Goal: Transaction & Acquisition: Purchase product/service

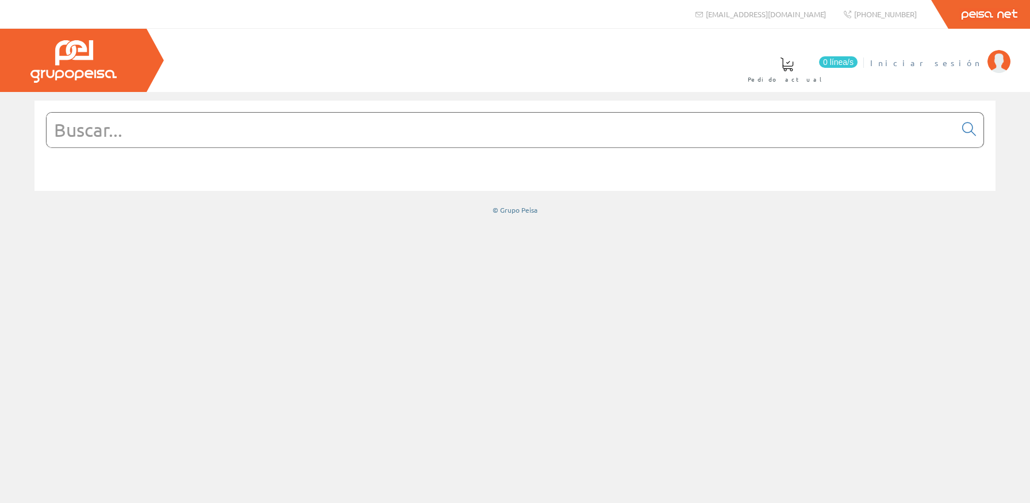
click at [982, 50] on link "Iniciar sesión" at bounding box center [940, 53] width 140 height 11
click at [463, 148] on form at bounding box center [515, 147] width 938 height 70
click at [478, 139] on input "text" at bounding box center [501, 130] width 909 height 34
click at [479, 137] on input "text" at bounding box center [501, 130] width 909 height 34
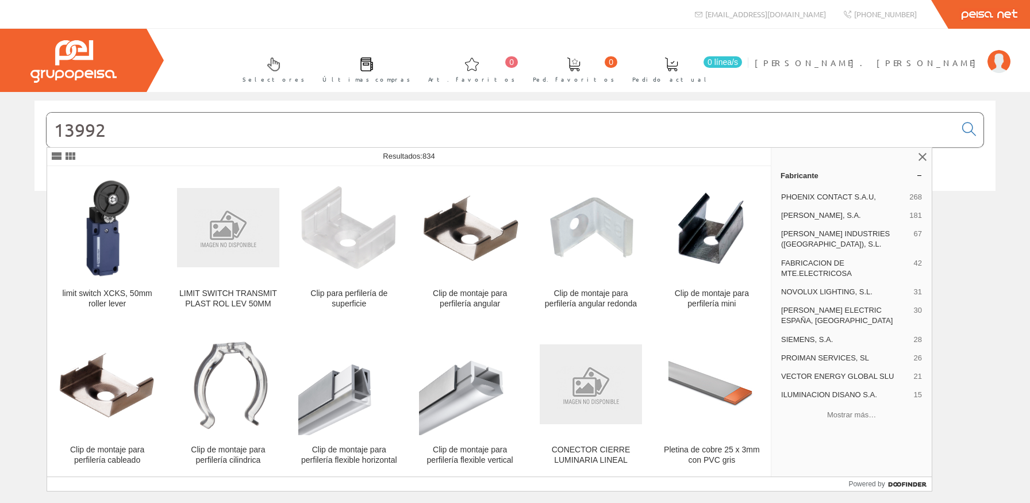
type input "13992"
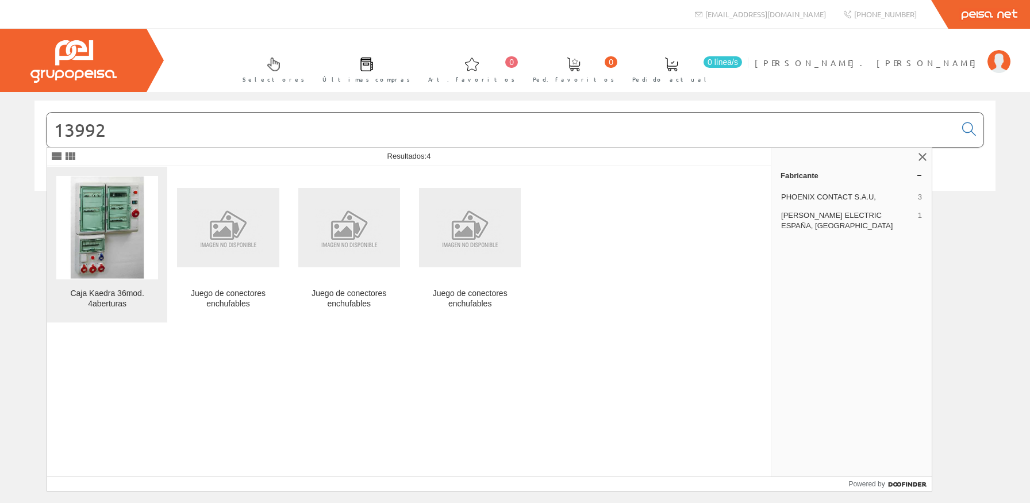
click at [140, 257] on figure at bounding box center [107, 227] width 102 height 103
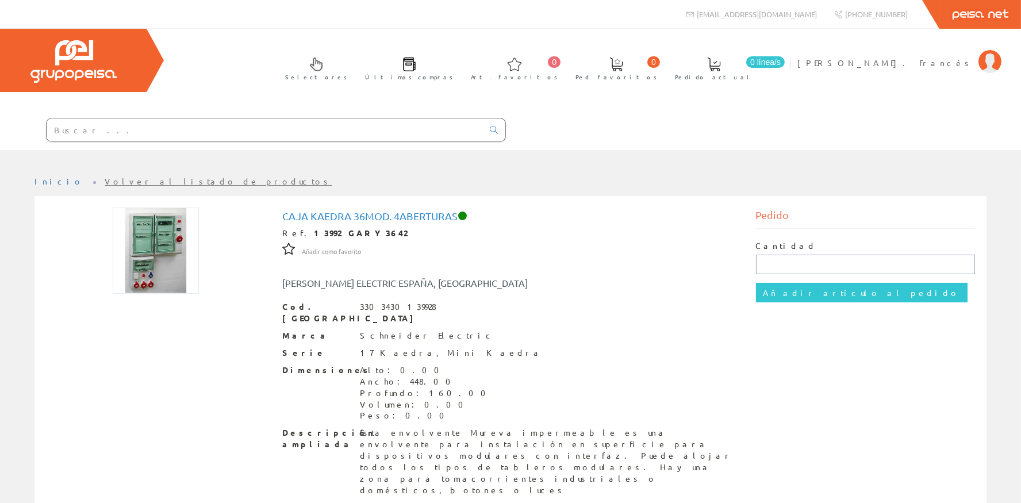
click at [818, 259] on input "text" at bounding box center [866, 265] width 220 height 20
type input "1"
click at [820, 289] on input "Añadir artículo al pedido" at bounding box center [861, 293] width 211 height 20
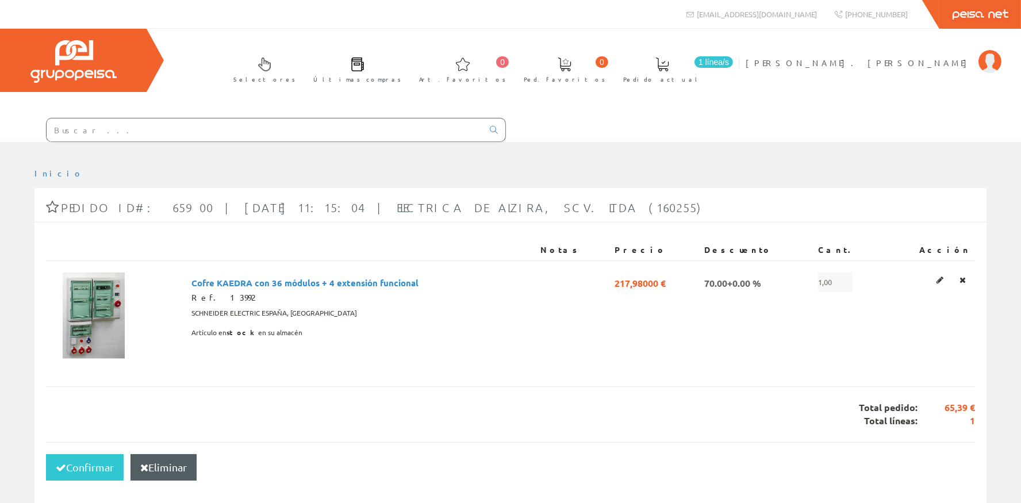
click at [111, 136] on input "text" at bounding box center [265, 129] width 436 height 23
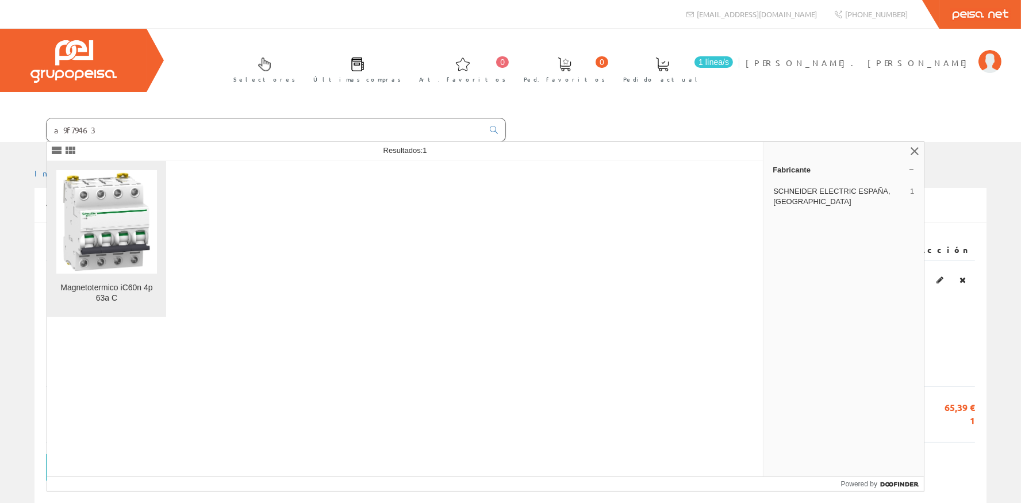
type input "a9f79463"
click at [118, 267] on img at bounding box center [106, 221] width 101 height 101
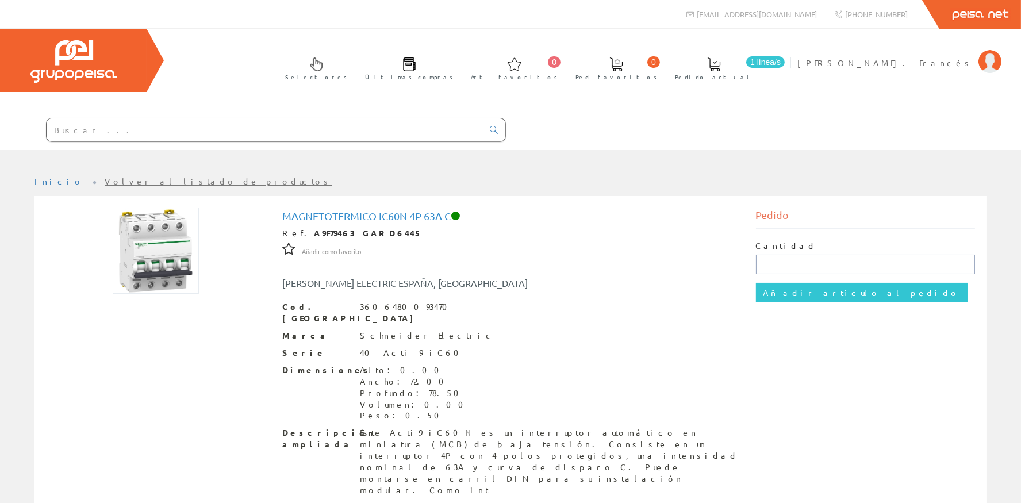
click at [800, 257] on input "text" at bounding box center [866, 265] width 220 height 20
type input "1"
click at [809, 286] on input "Añadir artículo al pedido" at bounding box center [861, 293] width 211 height 20
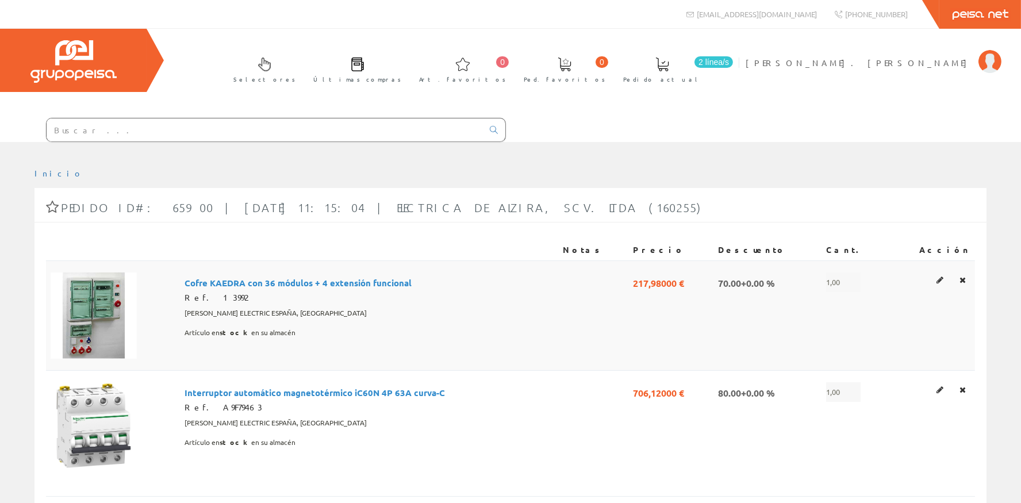
scroll to position [154, 0]
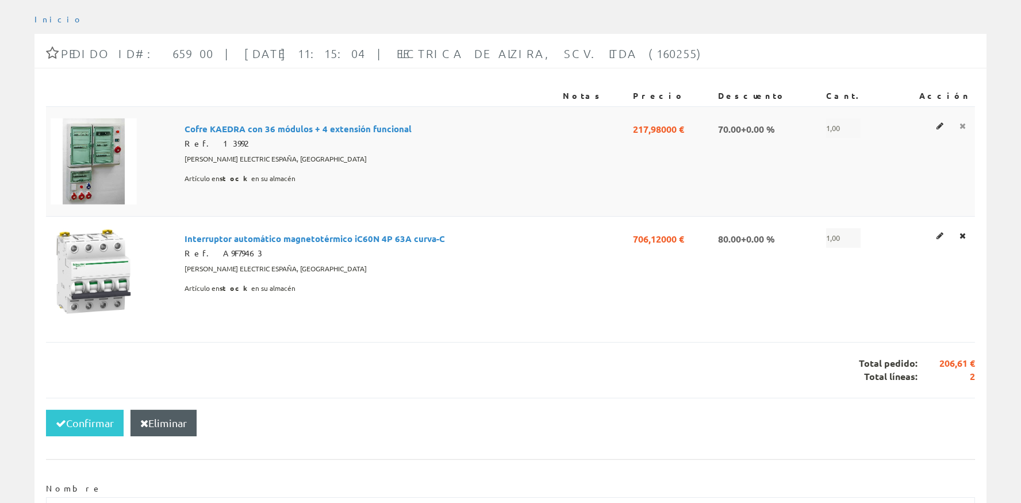
click at [963, 125] on icon at bounding box center [962, 126] width 6 height 8
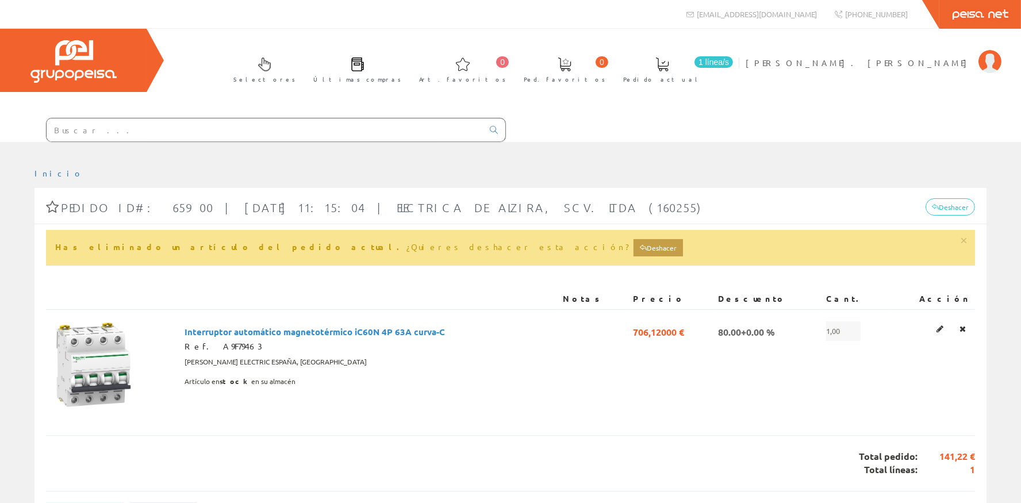
click at [259, 133] on input "text" at bounding box center [265, 129] width 436 height 23
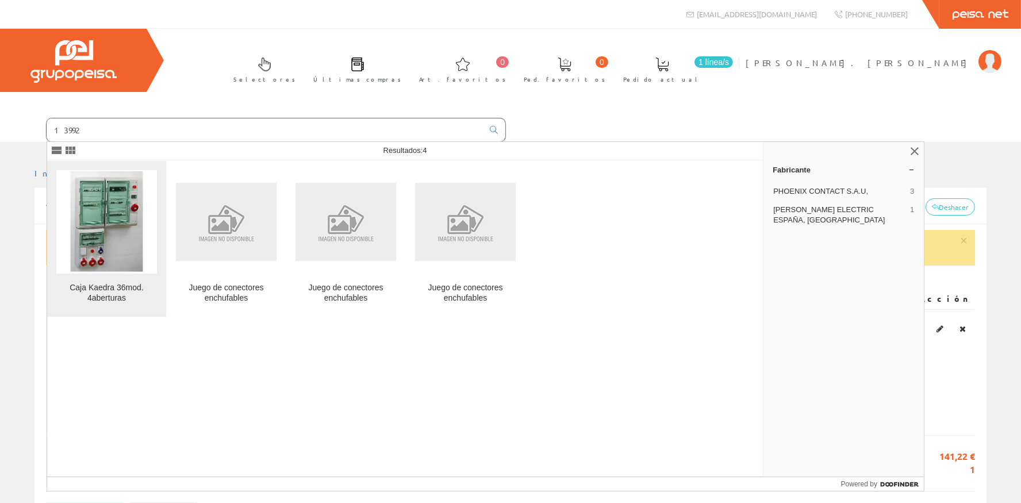
type input "13992"
click at [71, 251] on img at bounding box center [106, 221] width 101 height 101
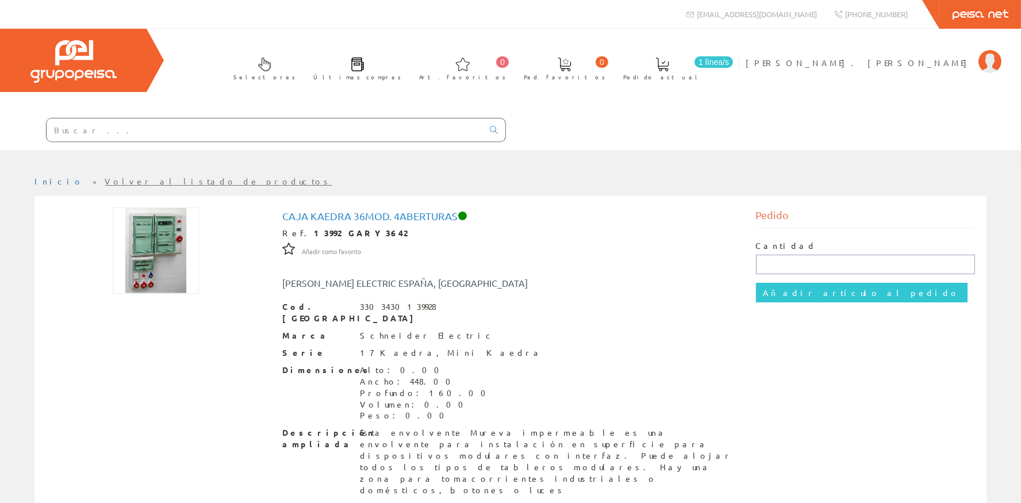
click at [807, 256] on input "text" at bounding box center [866, 265] width 220 height 20
type input "1"
click at [778, 294] on input "Añadir artículo al pedido" at bounding box center [861, 293] width 211 height 20
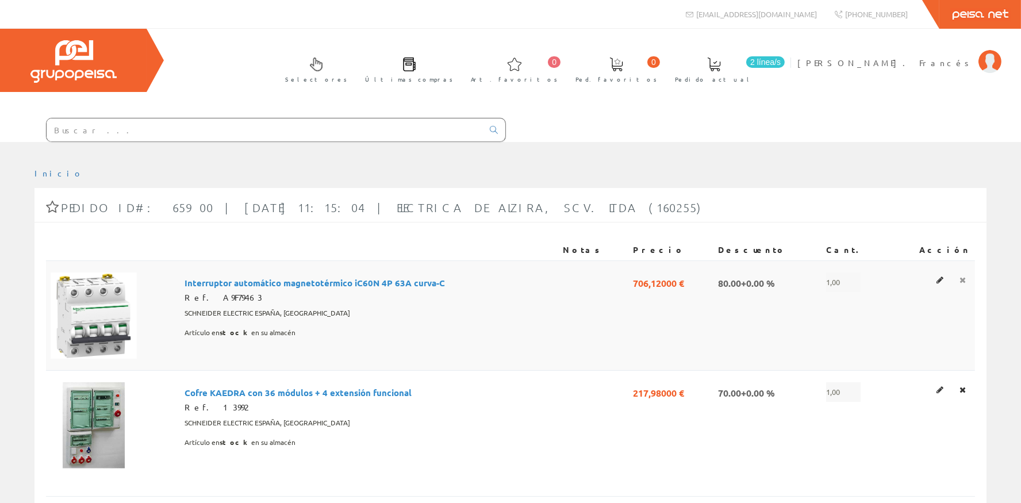
click at [959, 284] on link at bounding box center [962, 279] width 13 height 15
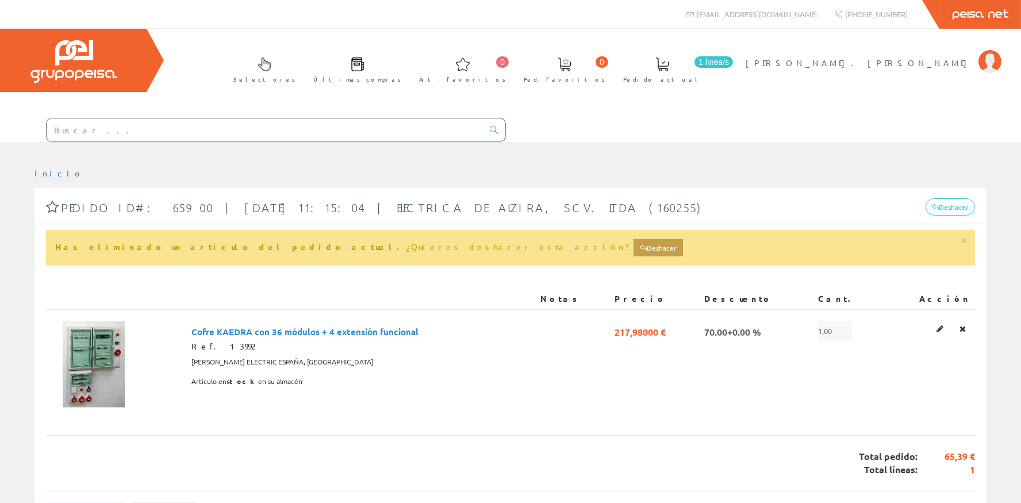
click at [258, 129] on input "text" at bounding box center [265, 129] width 436 height 23
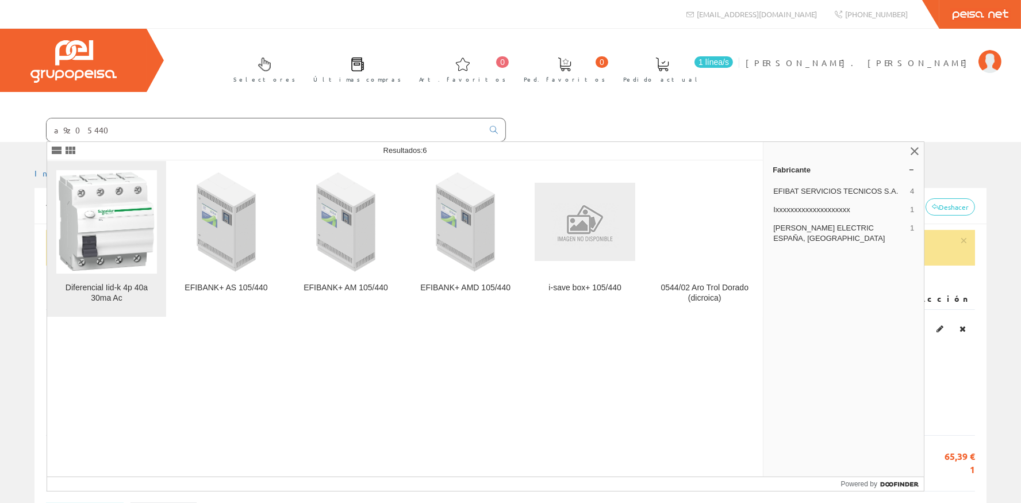
type input "a9z05440"
click at [81, 203] on img at bounding box center [106, 221] width 101 height 101
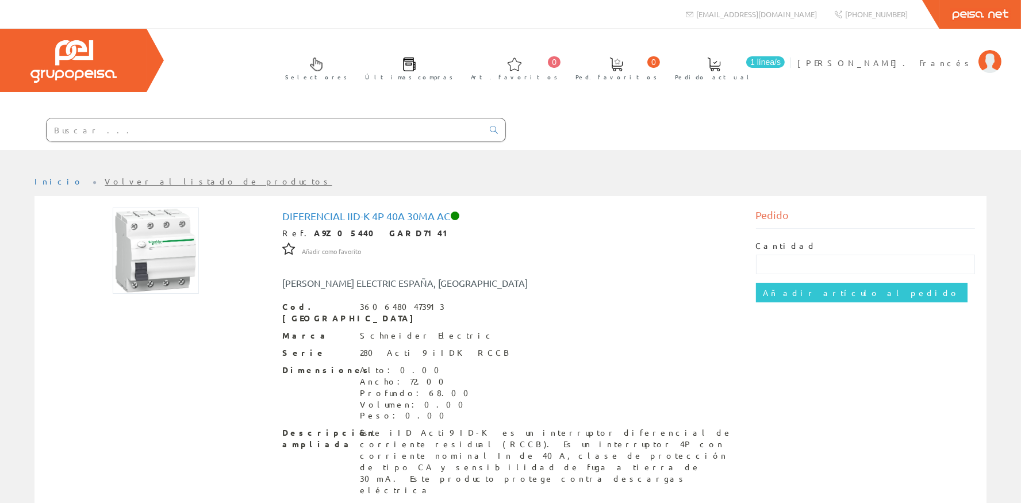
scroll to position [76, 0]
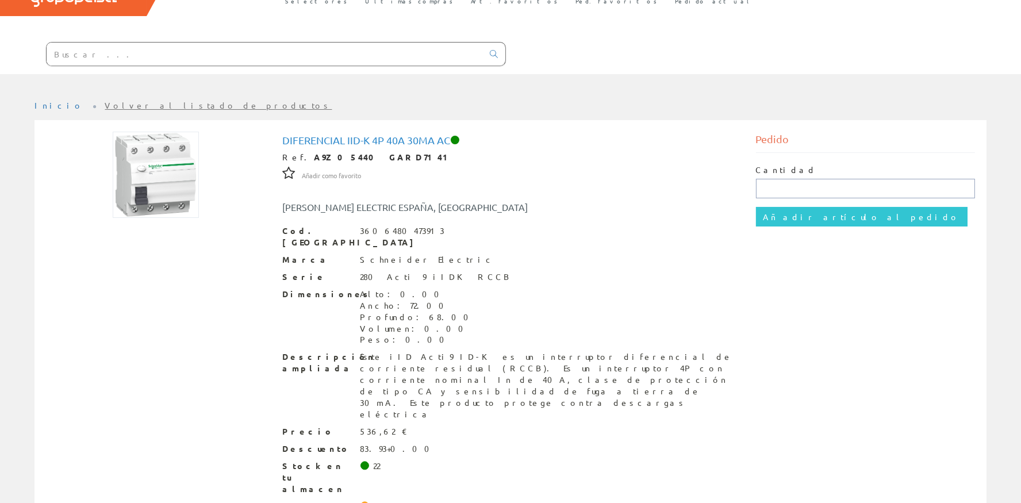
click at [776, 192] on input "text" at bounding box center [866, 189] width 220 height 20
click at [181, 60] on input "text" at bounding box center [265, 54] width 436 height 23
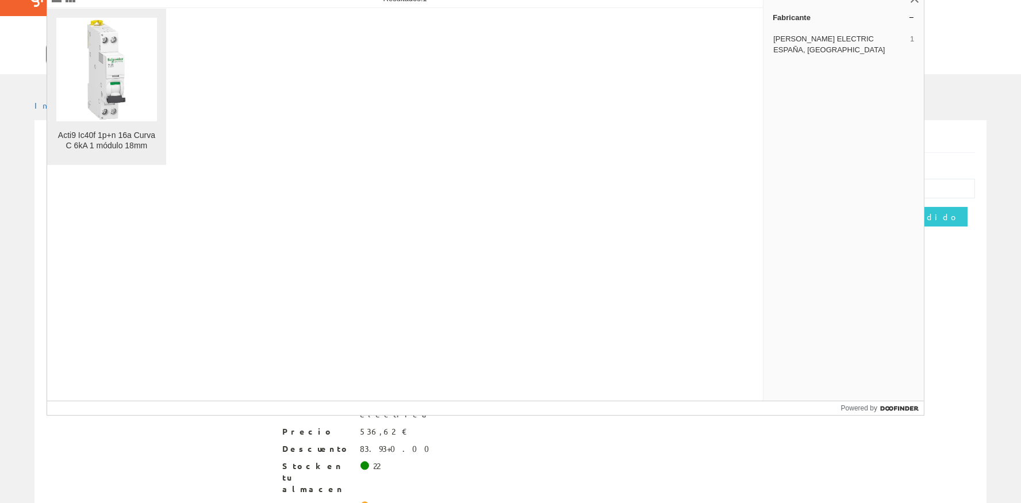
type input "a9p53616"
click at [126, 71] on img at bounding box center [106, 70] width 101 height 101
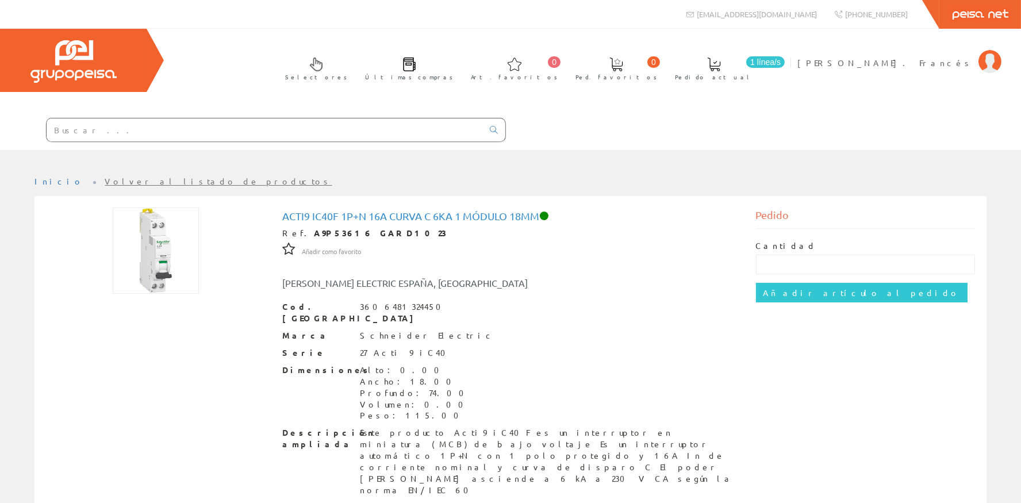
click at [223, 125] on input "text" at bounding box center [265, 129] width 436 height 23
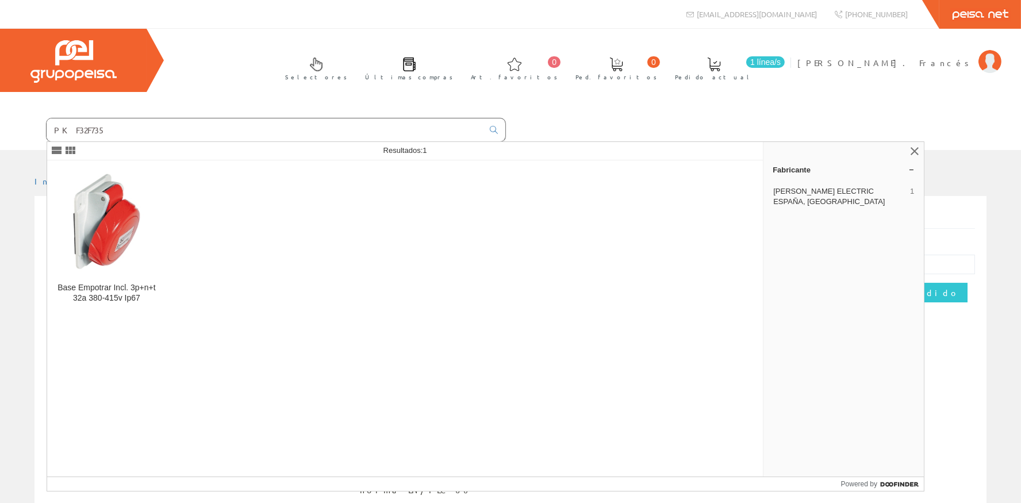
type input "PKF32F735"
click at [46, 205] on div "Acti9 Ic40f 1p+n 16a Curva C 6kA 1 módulo 18mm Ref. A9P53616 GARD1023 Añadir co…" at bounding box center [510, 410] width 929 height 414
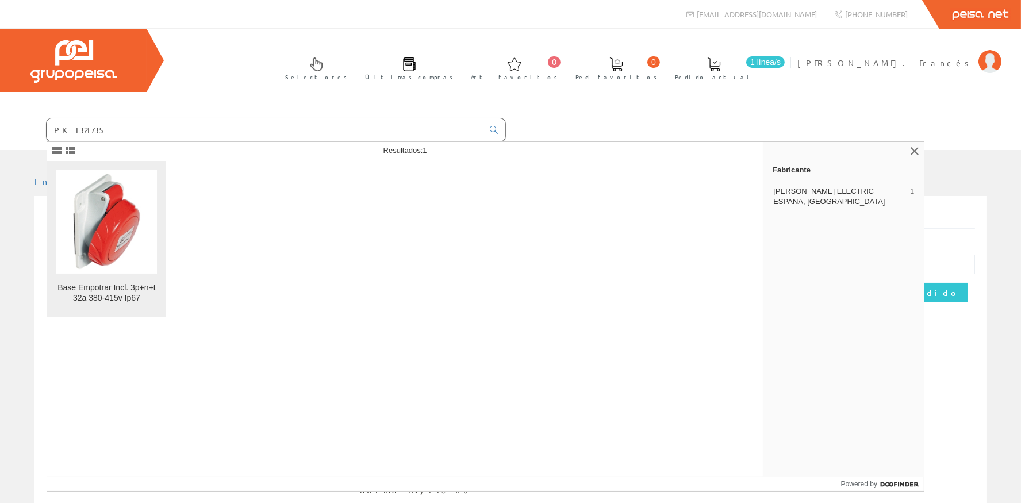
click at [125, 232] on img at bounding box center [106, 221] width 101 height 101
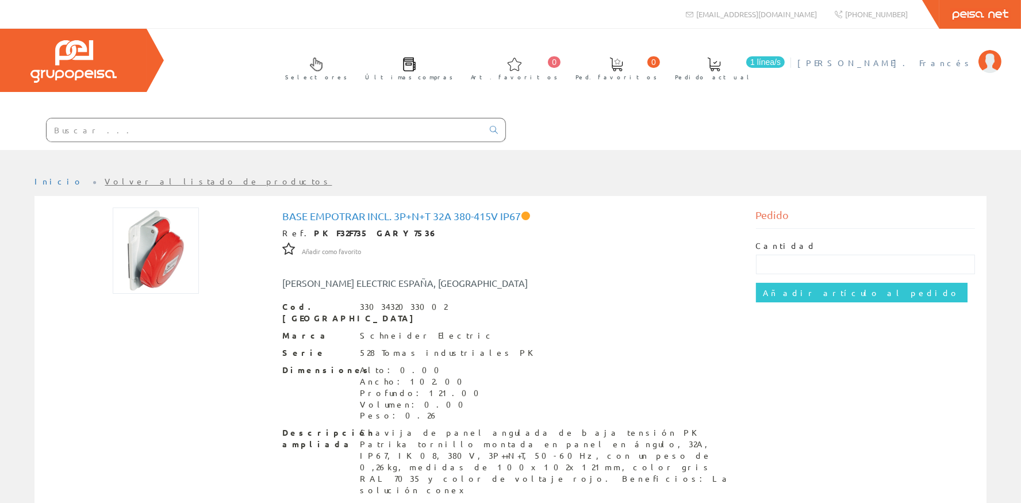
click at [955, 68] on span "[PERSON_NAME]. Francés" at bounding box center [884, 62] width 175 height 11
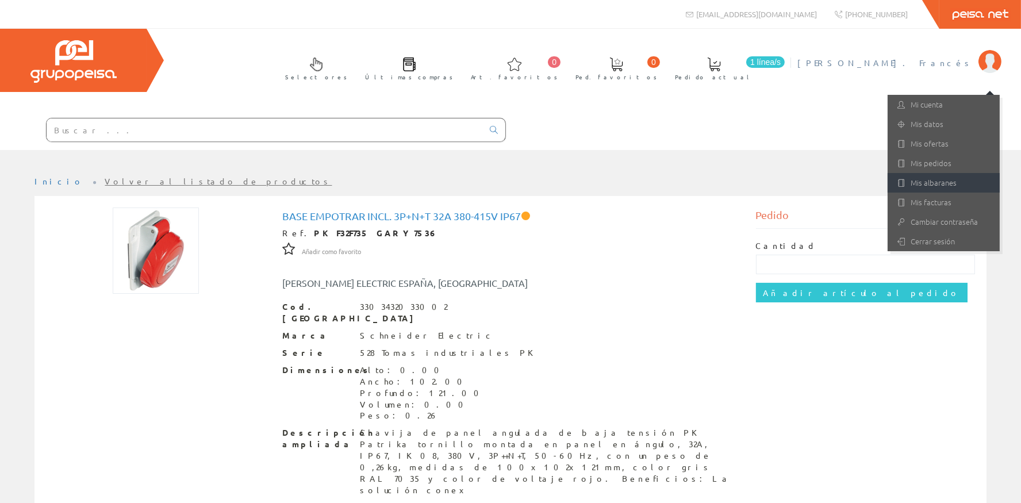
click at [957, 186] on link "Mis albaranes" at bounding box center [943, 183] width 112 height 20
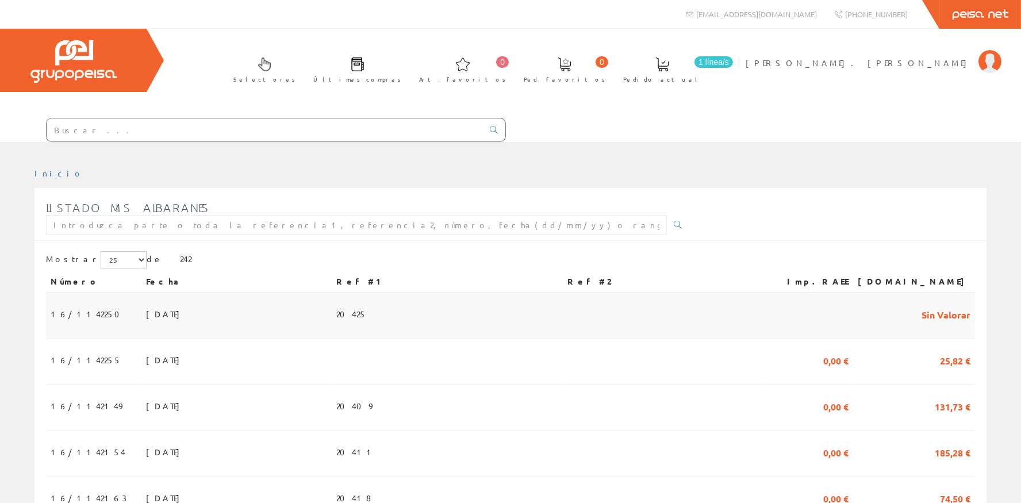
click at [367, 317] on span "20425" at bounding box center [351, 314] width 30 height 20
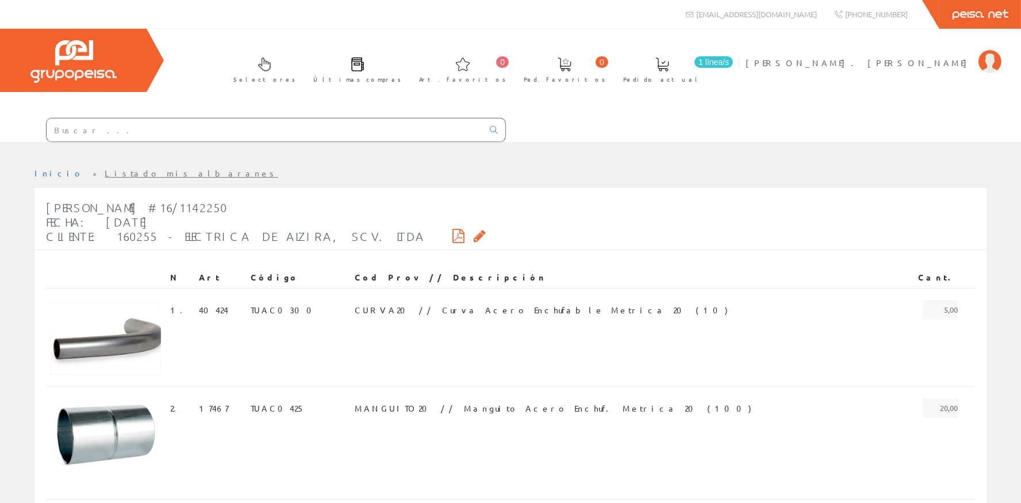
scroll to position [76, 0]
